Goal: Task Accomplishment & Management: Manage account settings

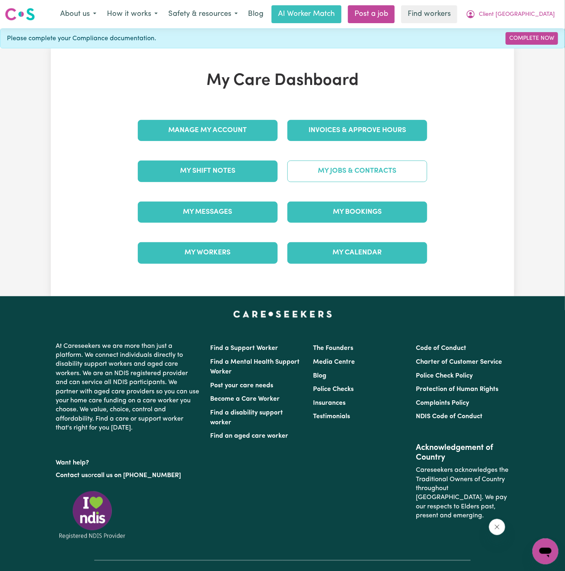
click at [367, 160] on link "My Jobs & Contracts" at bounding box center [357, 170] width 140 height 21
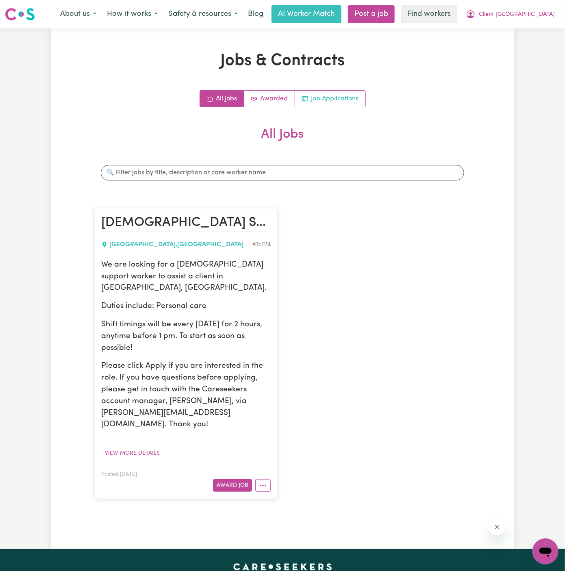
click at [329, 102] on link "Job Applications" at bounding box center [330, 99] width 70 height 16
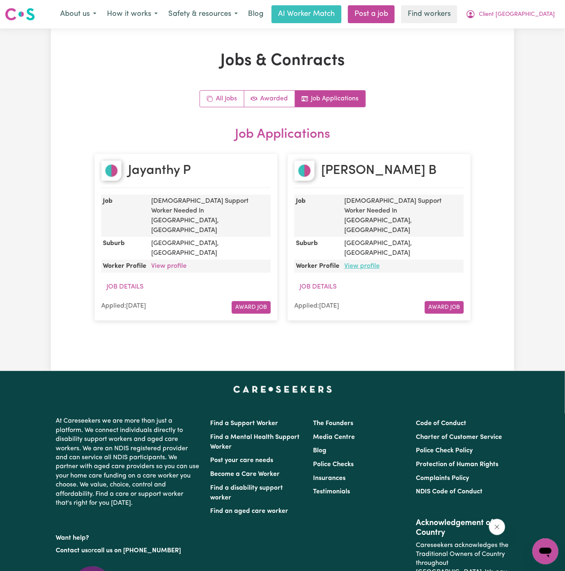
click at [365, 263] on link "View profile" at bounding box center [361, 266] width 35 height 6
click at [530, 15] on span "Client [GEOGRAPHIC_DATA]" at bounding box center [516, 14] width 76 height 9
click at [528, 26] on link "My Dashboard" at bounding box center [527, 31] width 64 height 15
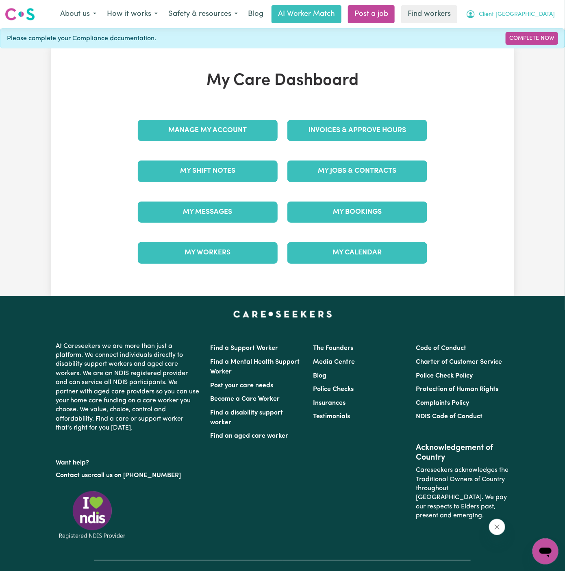
click at [520, 9] on button "Client [GEOGRAPHIC_DATA]" at bounding box center [510, 14] width 100 height 17
click at [518, 50] on link "Logout" at bounding box center [527, 46] width 64 height 15
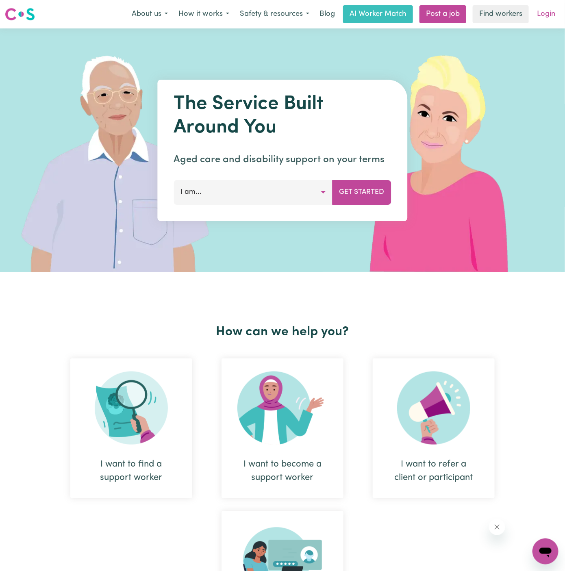
click at [548, 13] on link "Login" at bounding box center [546, 14] width 28 height 18
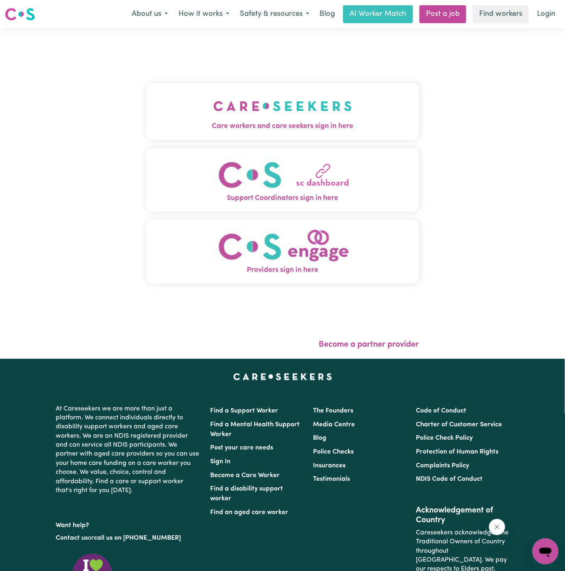
click at [279, 97] on img "Care workers and care seekers sign in here" at bounding box center [282, 106] width 138 height 30
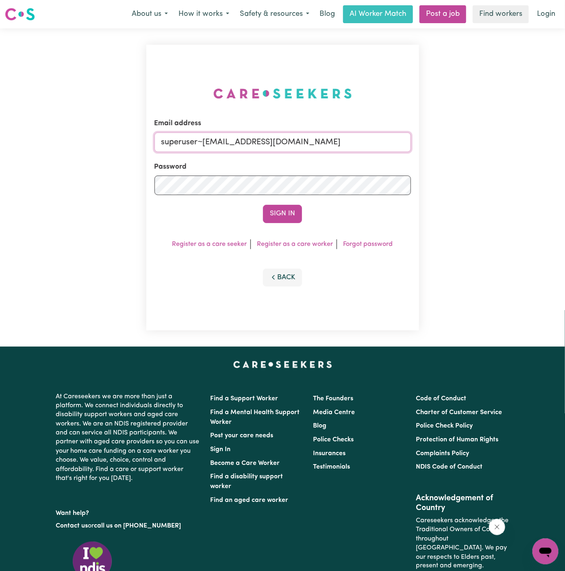
click at [229, 146] on input "superuser~[EMAIL_ADDRESS][DOMAIN_NAME]" at bounding box center [282, 141] width 256 height 19
drag, startPoint x: 203, startPoint y: 143, endPoint x: 435, endPoint y: 142, distance: 231.1
click at [435, 142] on div "Email address superuser~[EMAIL_ADDRESS][DOMAIN_NAME] Password Sign In Register …" at bounding box center [282, 187] width 565 height 318
click at [272, 146] on input "[EMAIL_ADDRESS][PERSON_NAME][PERSON_NAME][DOMAIN_NAME]" at bounding box center [282, 141] width 256 height 19
drag, startPoint x: 221, startPoint y: 142, endPoint x: 359, endPoint y: 141, distance: 137.3
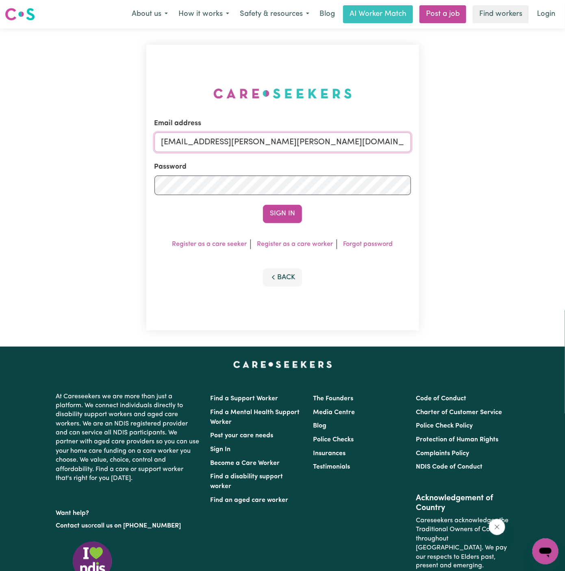
click at [359, 141] on input "[EMAIL_ADDRESS][PERSON_NAME][PERSON_NAME][DOMAIN_NAME]" at bounding box center [282, 141] width 256 height 19
type input "[EMAIL_ADDRESS][DOMAIN_NAME]"
click at [302, 208] on div "Sign In" at bounding box center [282, 214] width 256 height 18
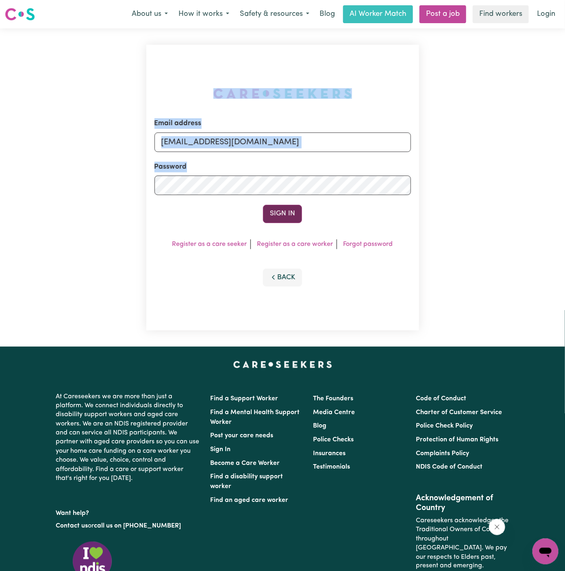
drag, startPoint x: 372, startPoint y: 73, endPoint x: 289, endPoint y: 214, distance: 162.9
click at [289, 214] on div "Email address [EMAIL_ADDRESS][DOMAIN_NAME] Password Sign In Register as a care …" at bounding box center [282, 188] width 273 height 286
click at [289, 214] on button "Sign In" at bounding box center [282, 214] width 39 height 18
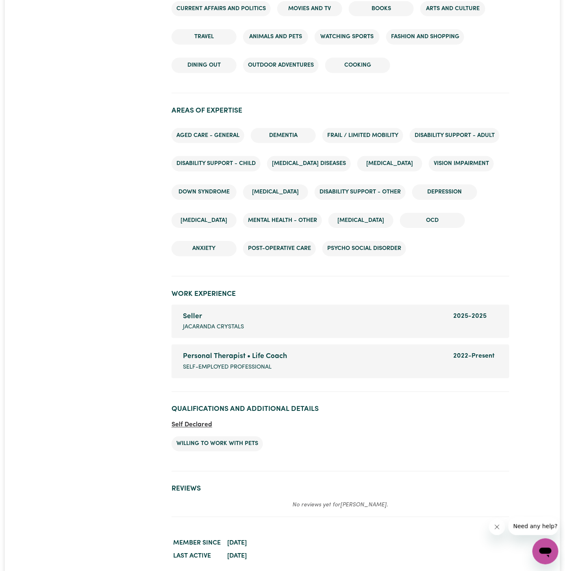
scroll to position [1299, 0]
